Goal: Check status: Check status

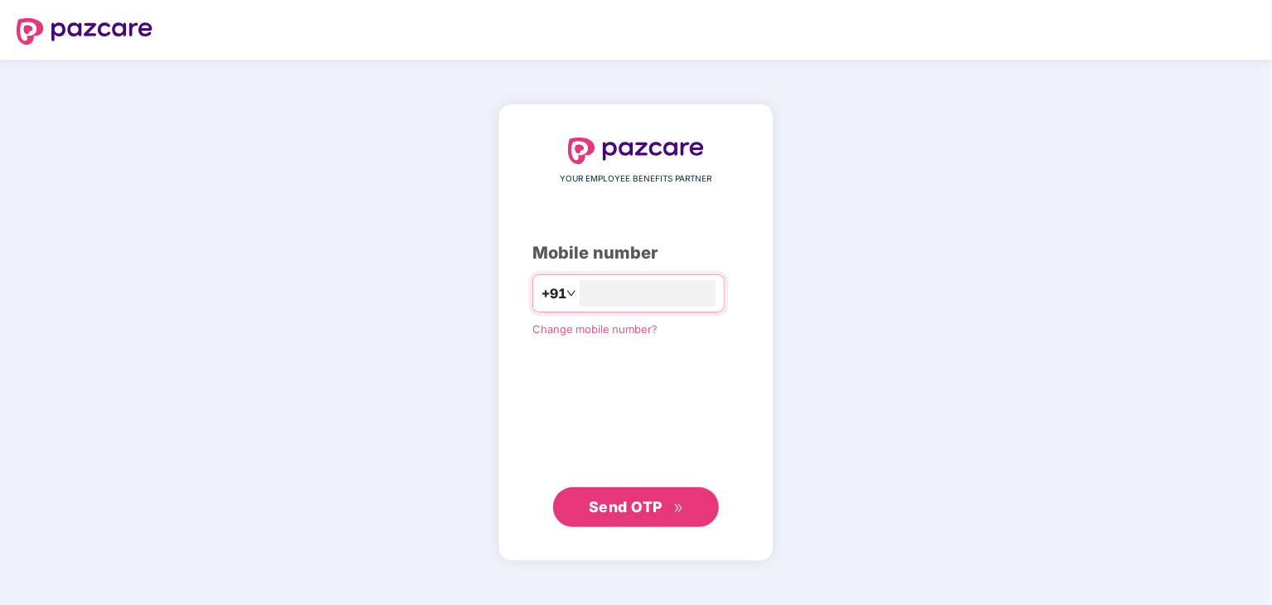
type input "**********"
click at [656, 515] on span "Send OTP" at bounding box center [636, 506] width 95 height 23
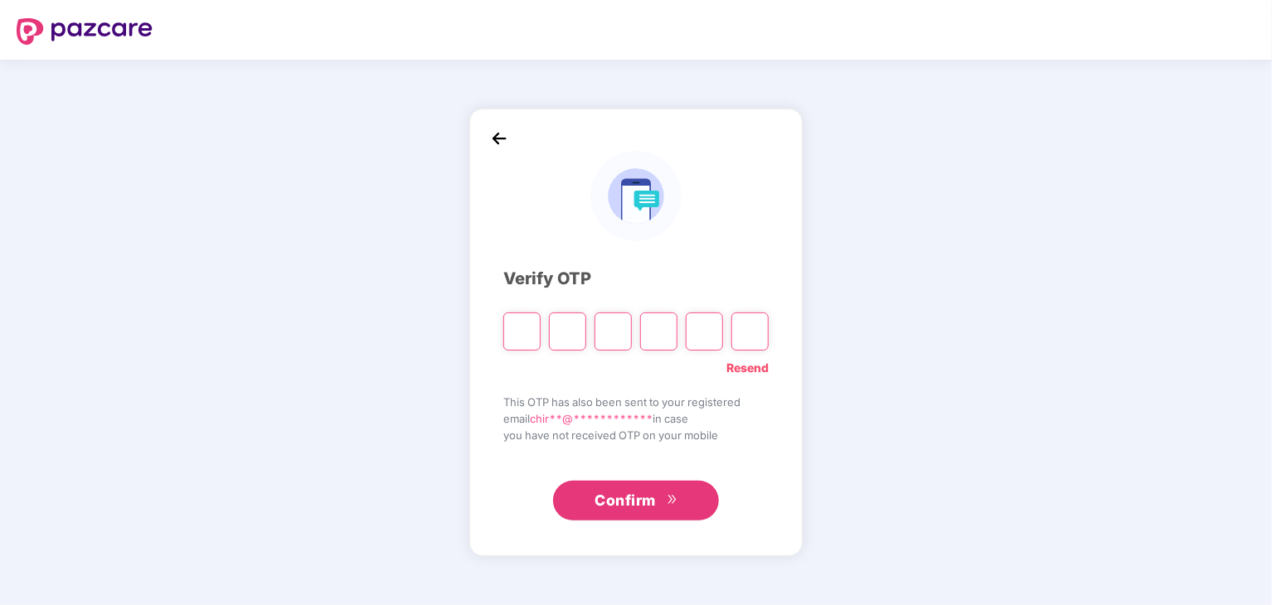
paste input "*"
type input "*"
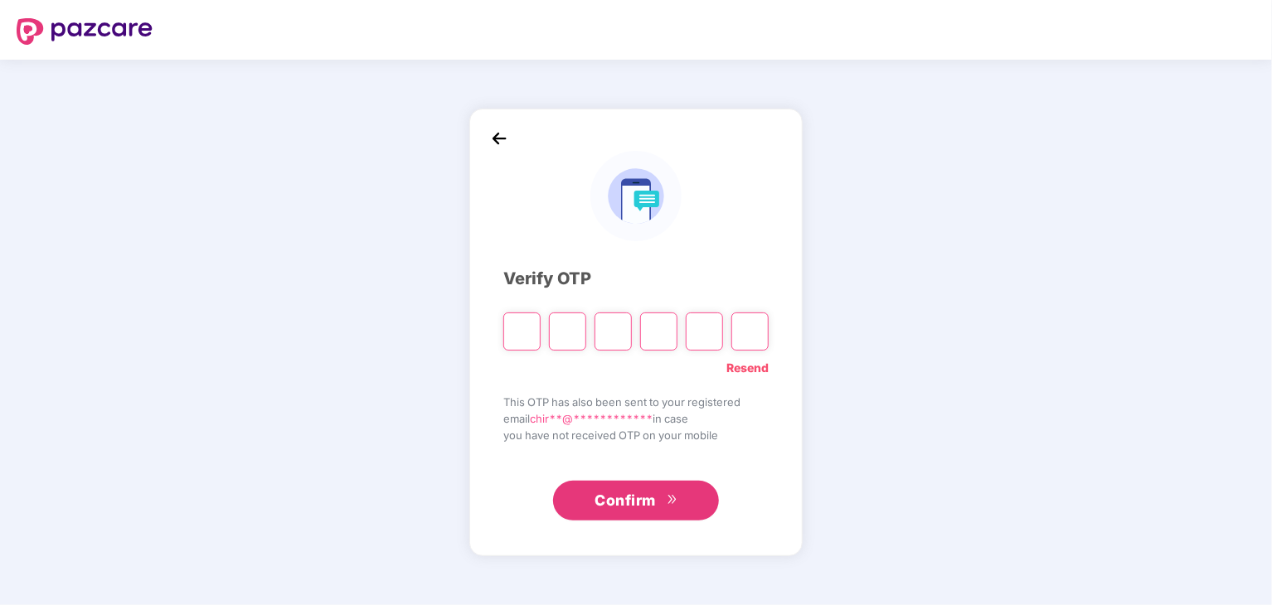
type input "*"
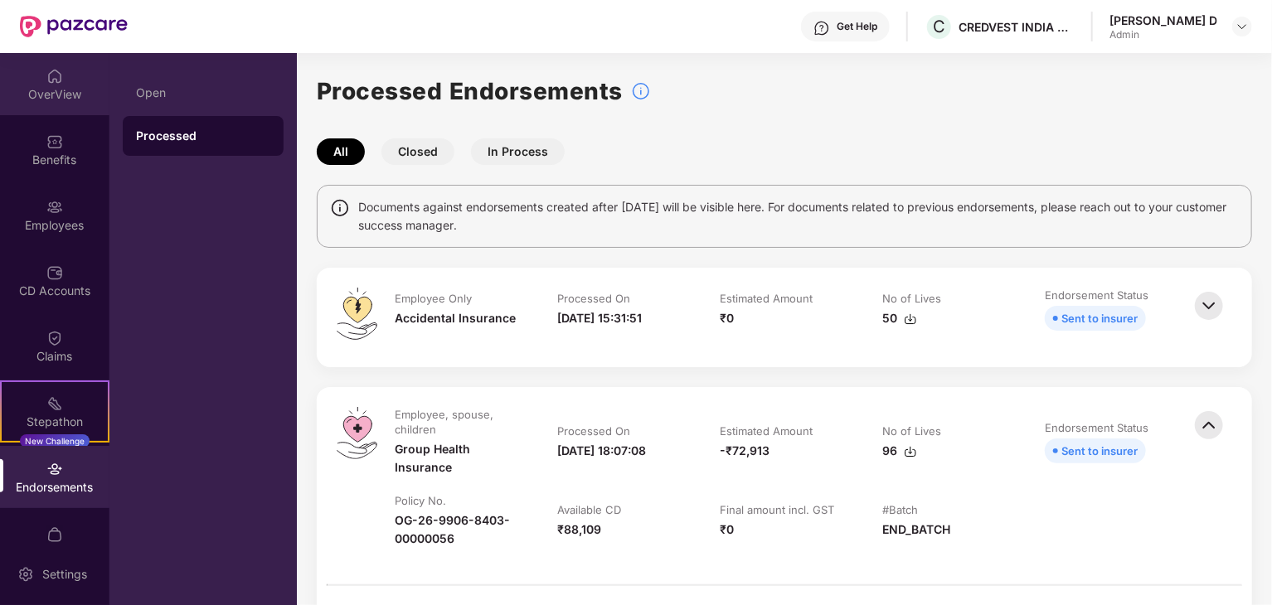
click at [38, 74] on div "OverView" at bounding box center [54, 84] width 109 height 62
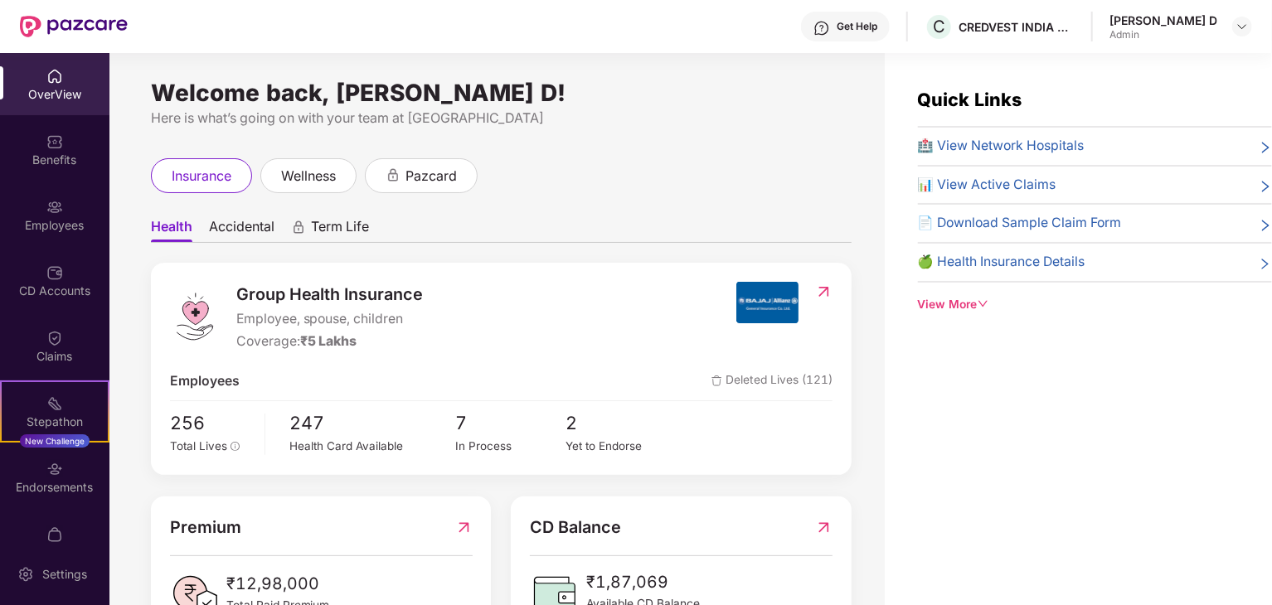
click at [964, 298] on div "View More" at bounding box center [1095, 305] width 354 height 18
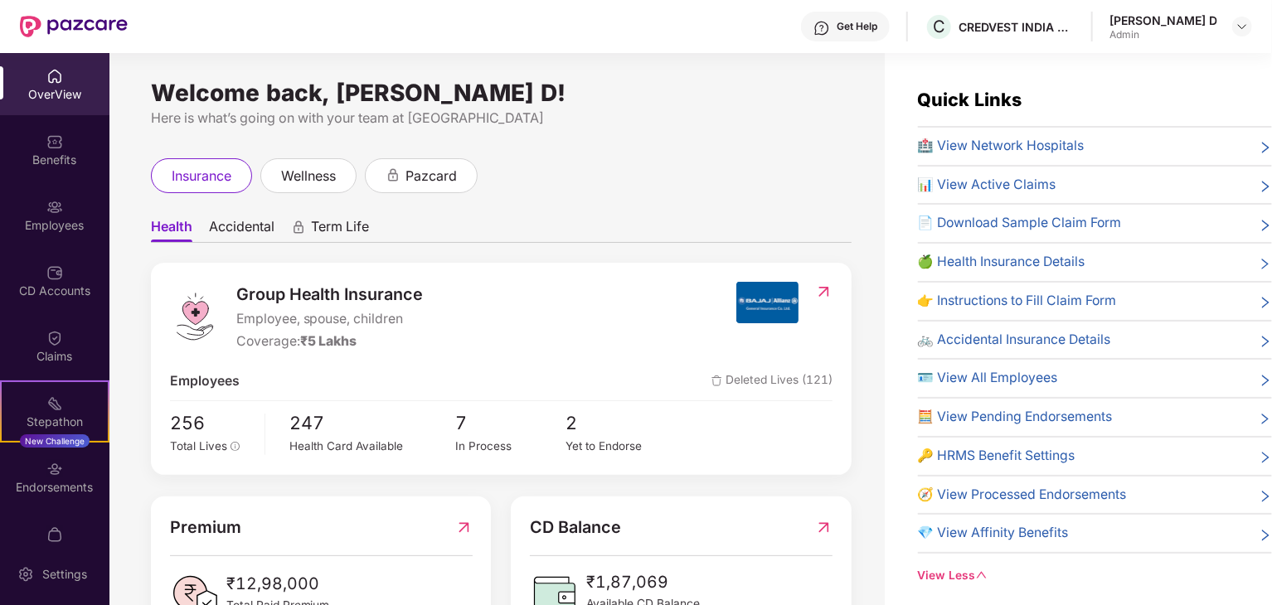
click at [1230, 27] on div "[PERSON_NAME] D Admin" at bounding box center [1180, 26] width 143 height 29
click at [1235, 27] on img at bounding box center [1241, 26] width 13 height 13
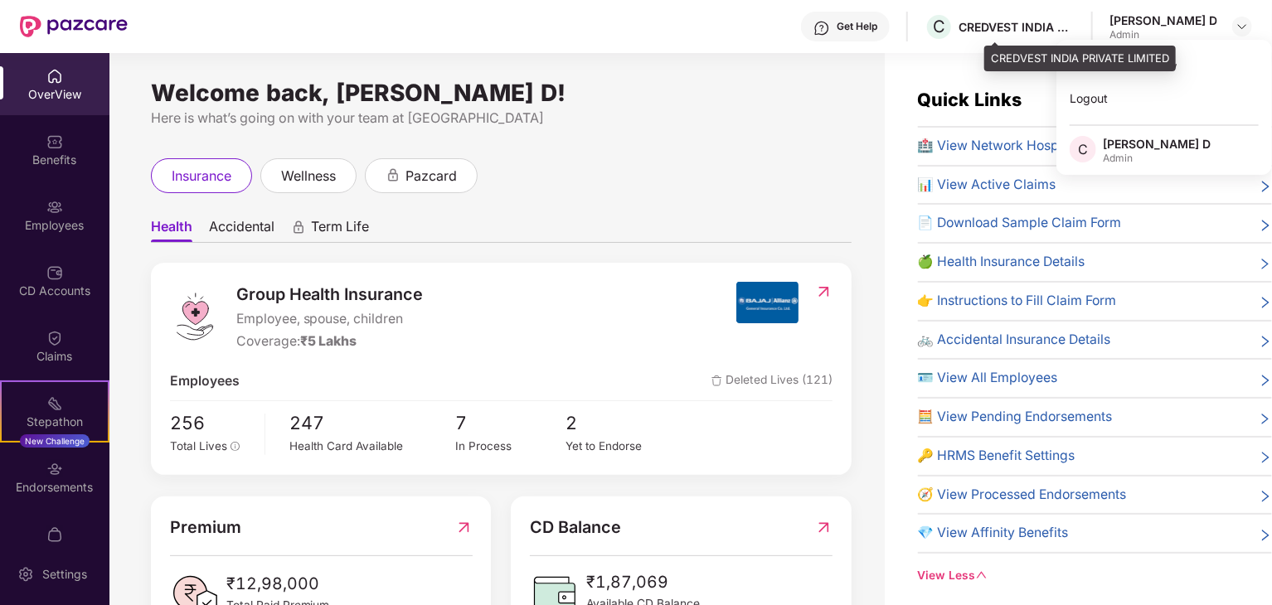
click at [1071, 17] on div "C CREDVEST INDIA PRIVATE LIMITED" at bounding box center [999, 26] width 150 height 29
click at [945, 25] on span "C" at bounding box center [939, 27] width 12 height 20
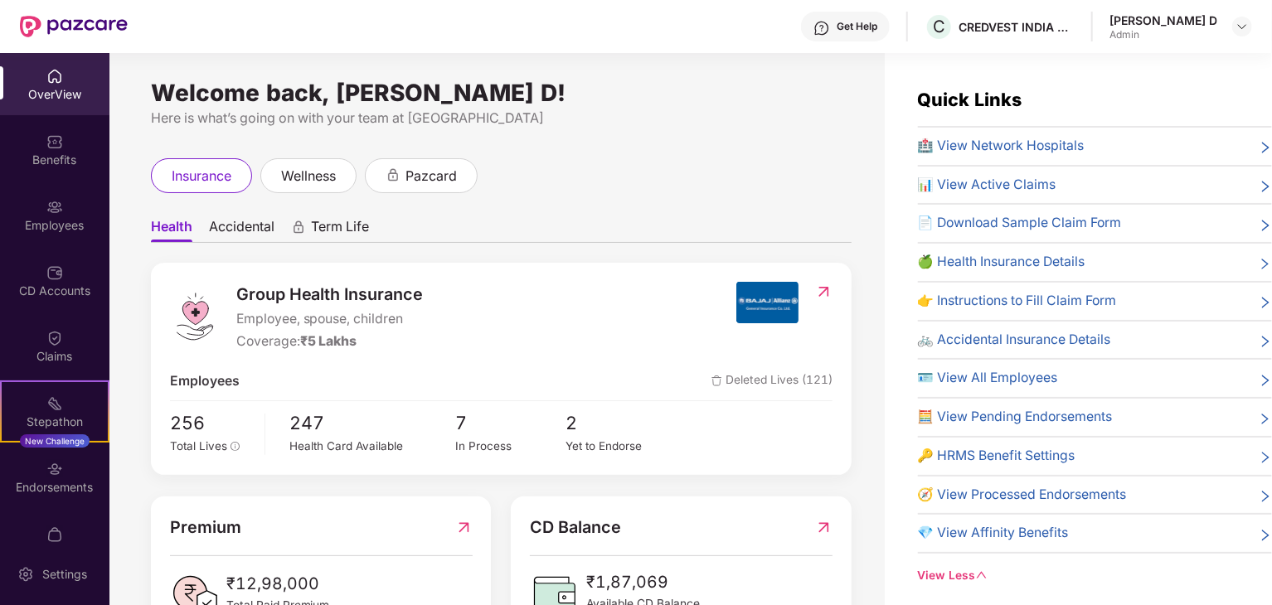
click at [877, 31] on div "Get Help" at bounding box center [857, 26] width 41 height 13
